Goal: Information Seeking & Learning: Check status

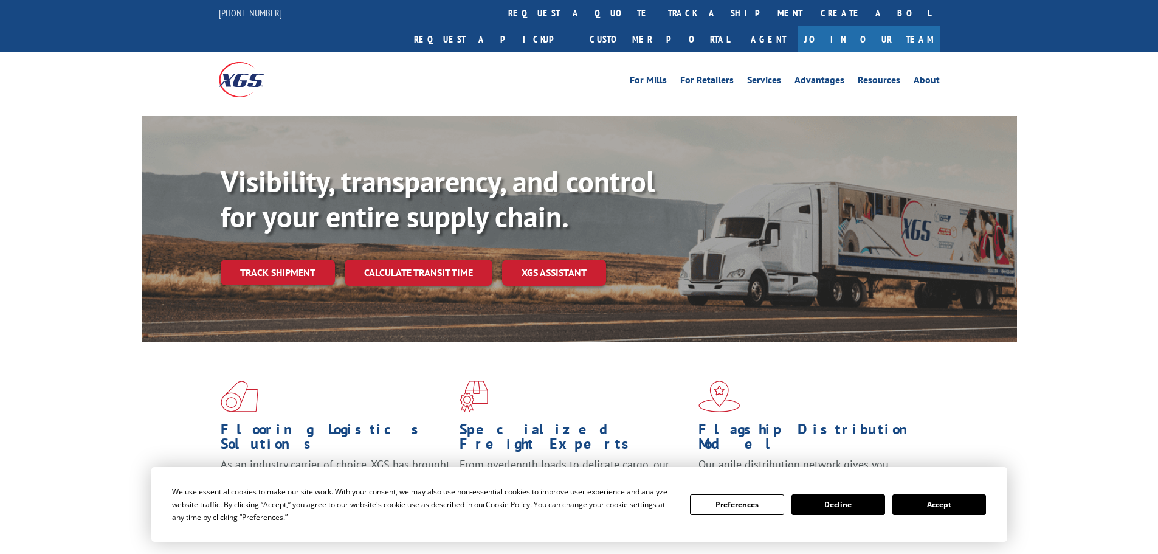
scroll to position [61, 0]
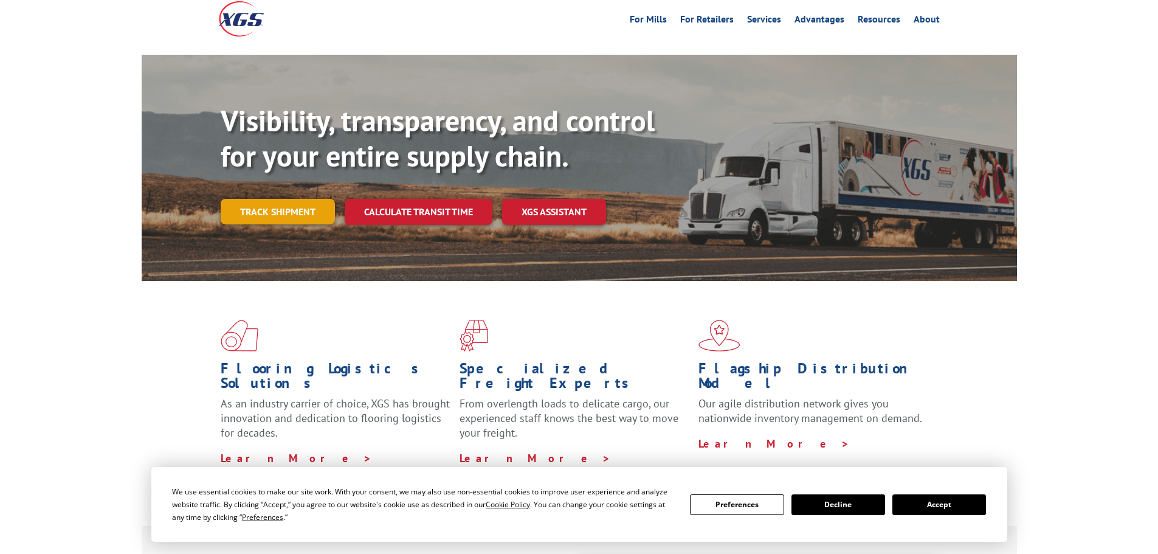
click at [260, 199] on link "Track shipment" at bounding box center [278, 212] width 114 height 26
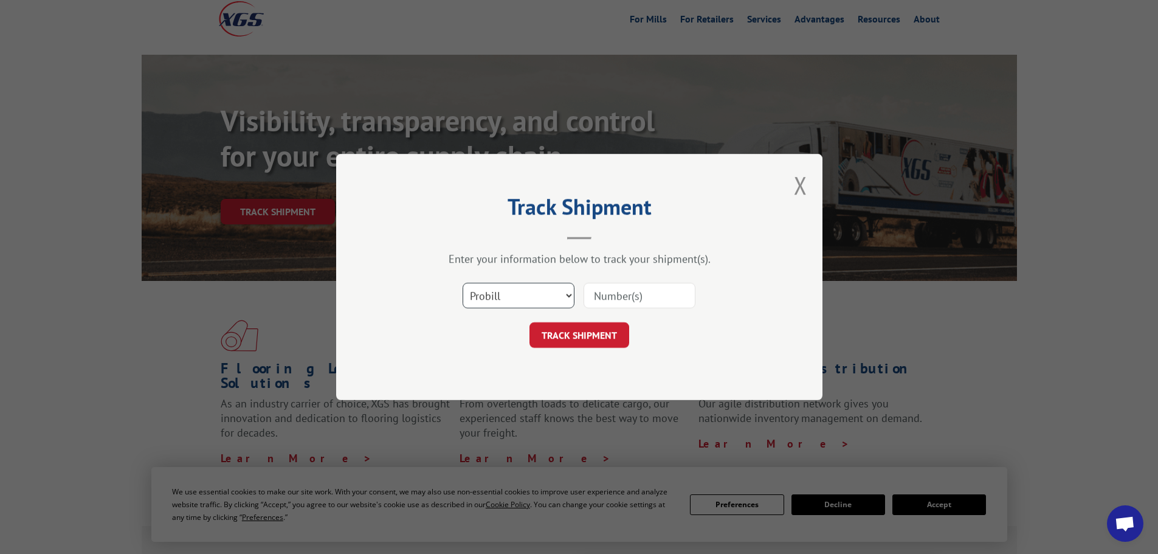
click at [529, 298] on select "Select category... Probill BOL PO" at bounding box center [519, 296] width 112 height 26
select select "po"
click at [463, 283] on select "Select category... Probill BOL PO" at bounding box center [519, 296] width 112 height 26
click at [610, 300] on input at bounding box center [639, 296] width 112 height 26
paste input "17502639"
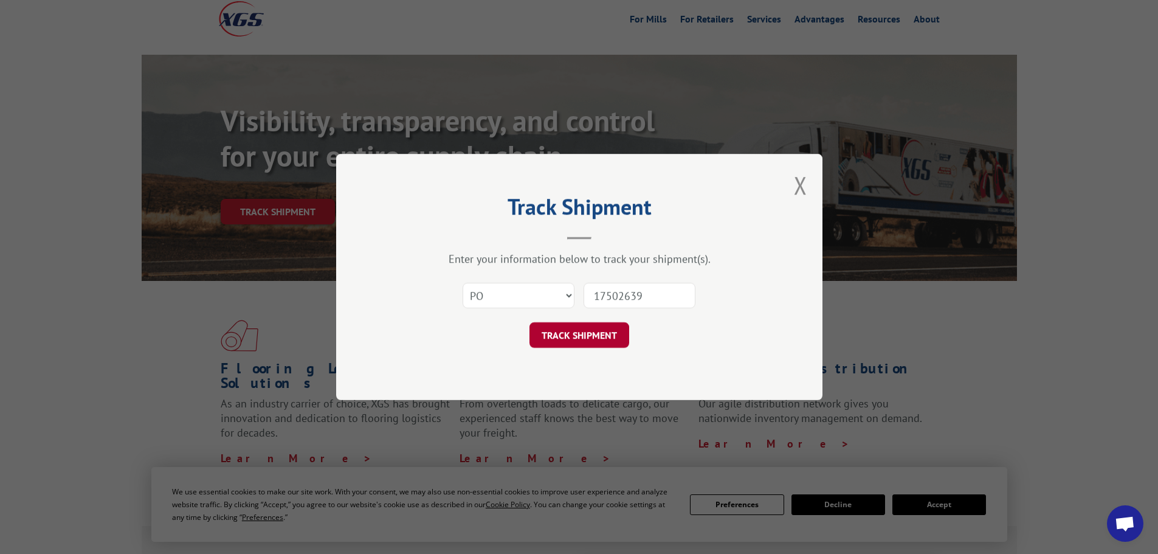
type input "17502639"
click at [552, 332] on button "TRACK SHIPMENT" at bounding box center [579, 335] width 100 height 26
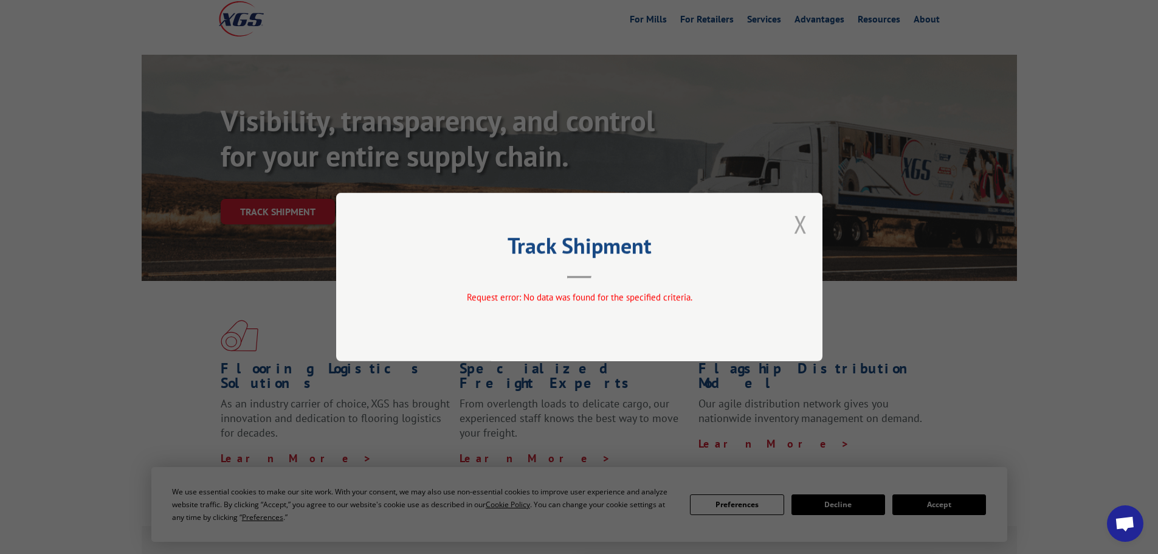
click at [806, 213] on button "Close modal" at bounding box center [800, 224] width 13 height 32
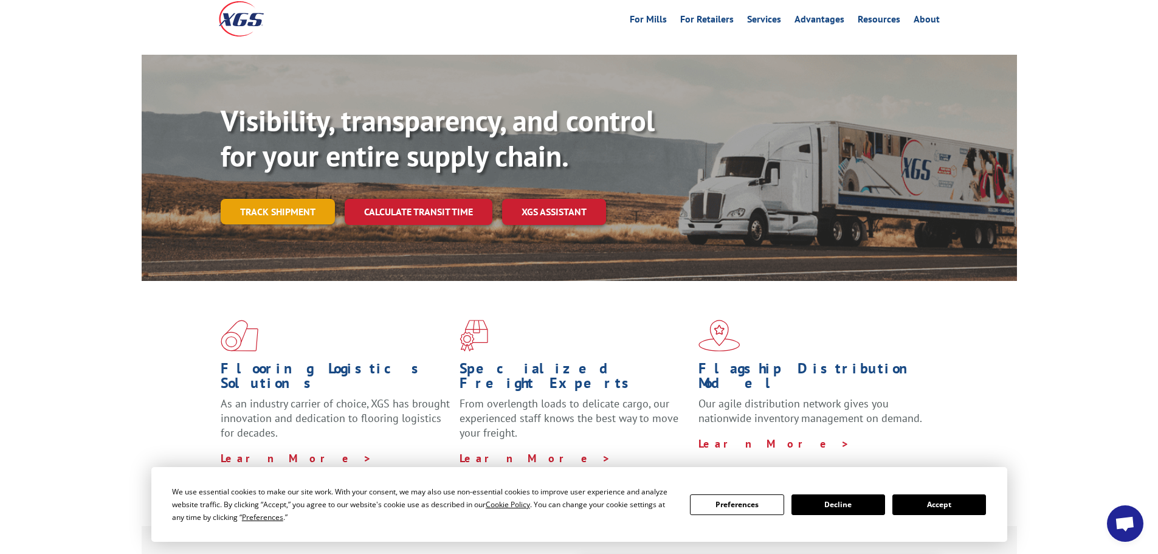
click at [291, 199] on link "Track shipment" at bounding box center [278, 212] width 114 height 26
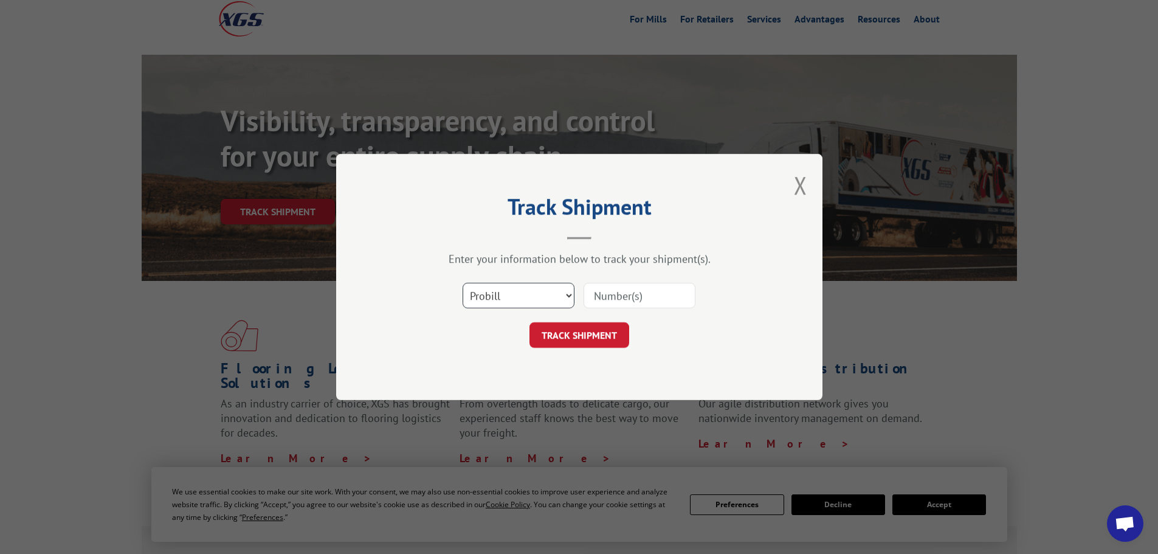
click at [486, 294] on select "Select category... Probill BOL PO" at bounding box center [519, 296] width 112 height 26
click at [463, 283] on select "Select category... Probill BOL PO" at bounding box center [519, 296] width 112 height 26
click at [652, 291] on input at bounding box center [639, 296] width 112 height 26
paste input "17502639"
type input "17502639"
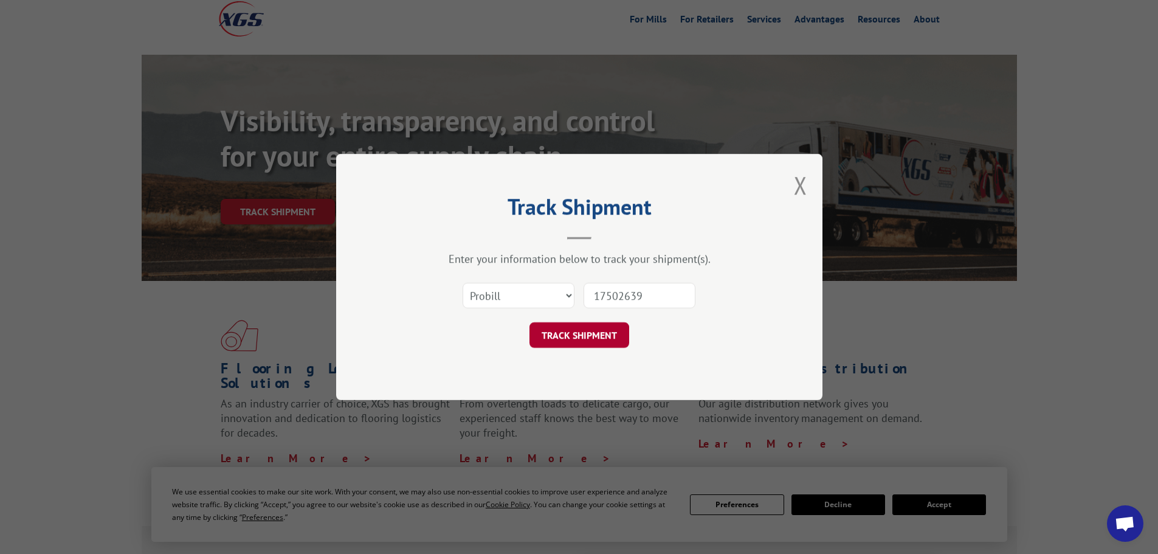
click at [599, 335] on button "TRACK SHIPMENT" at bounding box center [579, 335] width 100 height 26
